Goal: Task Accomplishment & Management: Use online tool/utility

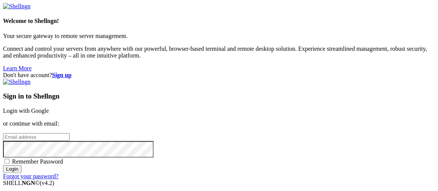
click at [49, 108] on link "Login with Google" at bounding box center [26, 111] width 46 height 6
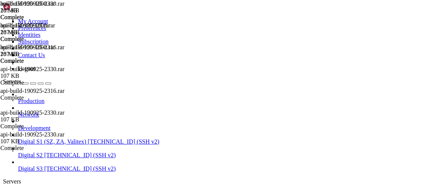
scroll to position [31689, 0]
drag, startPoint x: 61, startPoint y: 937, endPoint x: 6, endPoint y: 933, distance: 55.2
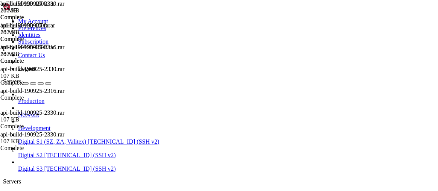
drag, startPoint x: 46, startPoint y: 937, endPoint x: 6, endPoint y: 933, distance: 40.8
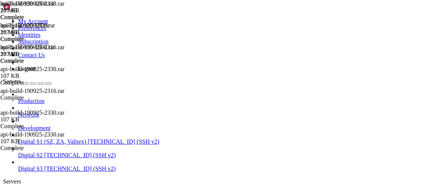
drag, startPoint x: 47, startPoint y: 935, endPoint x: 6, endPoint y: 880, distance: 68.1
drag, startPoint x: 59, startPoint y: 937, endPoint x: 53, endPoint y: 938, distance: 5.8
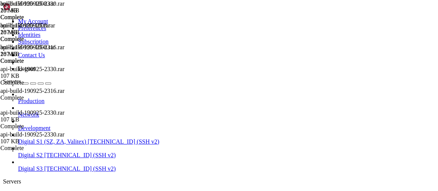
drag, startPoint x: 38, startPoint y: 186, endPoint x: 1, endPoint y: 184, distance: 36.6
drag, startPoint x: 2, startPoint y: 185, endPoint x: 36, endPoint y: 188, distance: 34.0
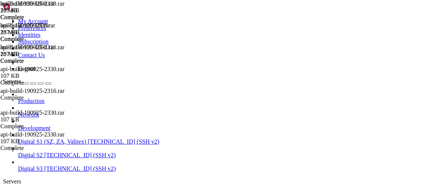
drag, startPoint x: 37, startPoint y: 185, endPoint x: 2, endPoint y: 186, distance: 34.7
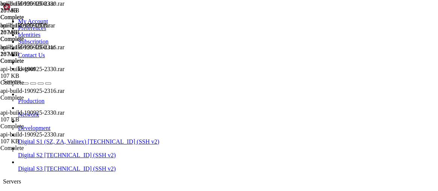
drag, startPoint x: 3, startPoint y: 186, endPoint x: 40, endPoint y: 190, distance: 37.2
drag, startPoint x: 38, startPoint y: 185, endPoint x: 0, endPoint y: 186, distance: 37.7
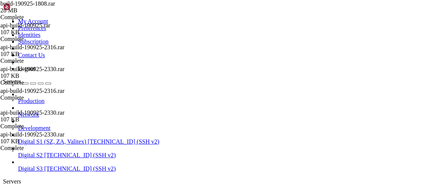
click at [18, 166] on icon at bounding box center [18, 166] width 0 height 0
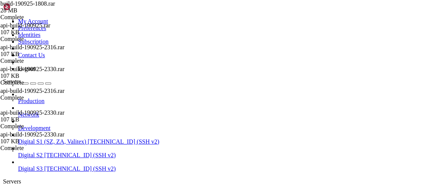
type input "/home/digital"
